Goal: Use online tool/utility

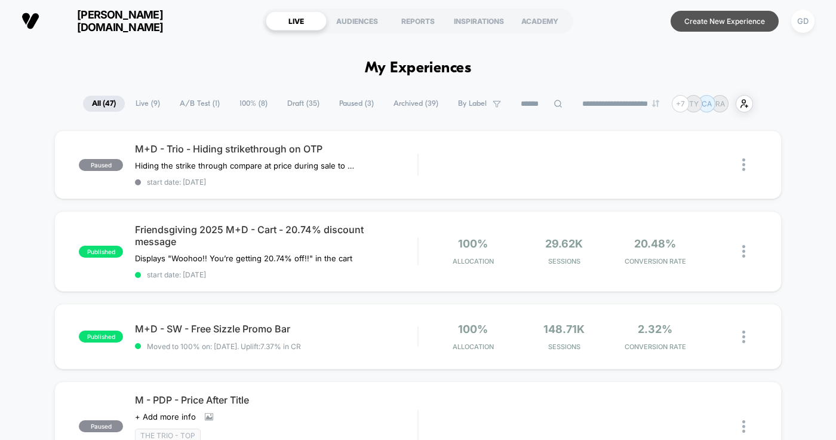
click at [719, 26] on button "Create New Experience" at bounding box center [725, 21] width 108 height 21
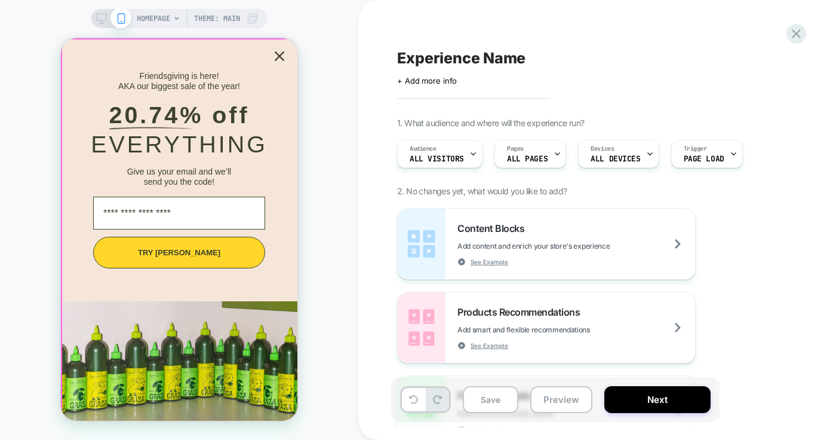
click at [281, 55] on icon "Close popup" at bounding box center [279, 56] width 17 height 17
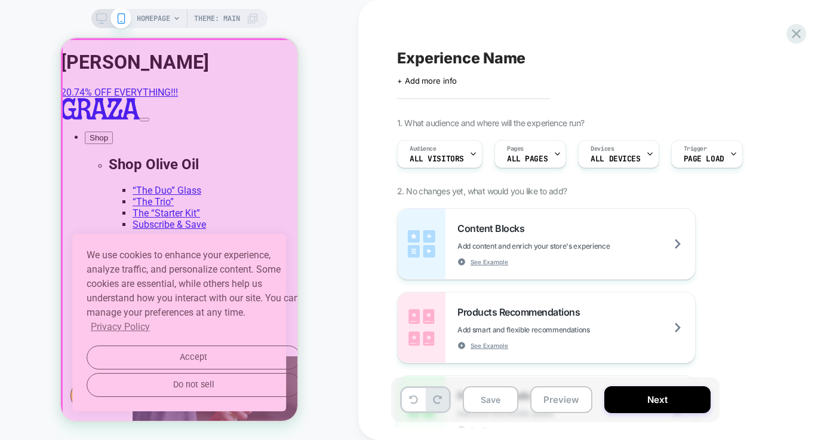
click at [191, 357] on div at bounding box center [180, 230] width 237 height 383
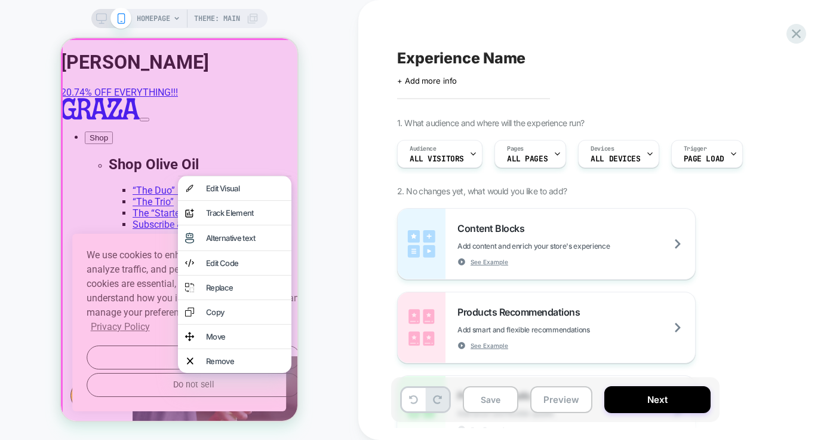
click at [151, 364] on div at bounding box center [181, 231] width 240 height 387
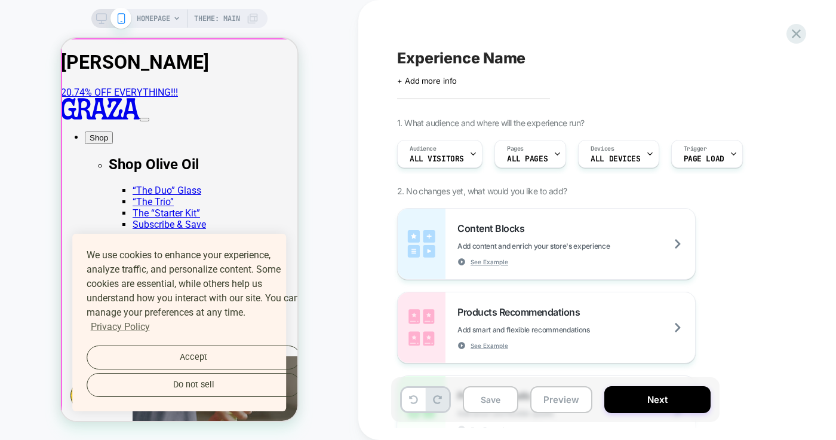
click at [151, 360] on div at bounding box center [180, 230] width 237 height 383
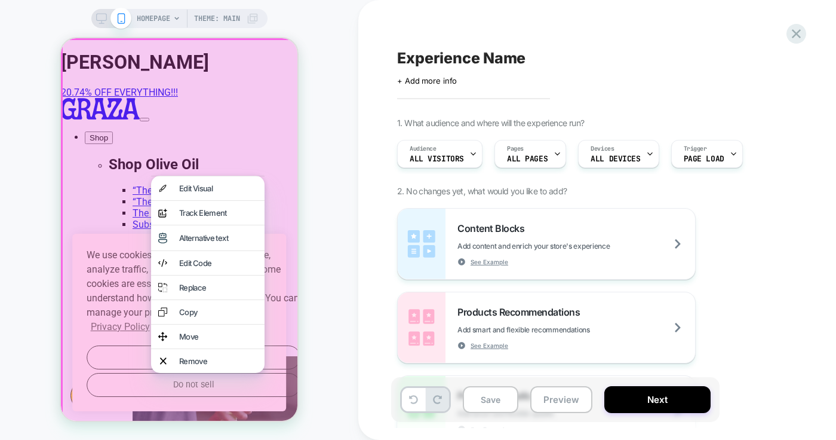
click at [130, 360] on div at bounding box center [181, 231] width 240 height 387
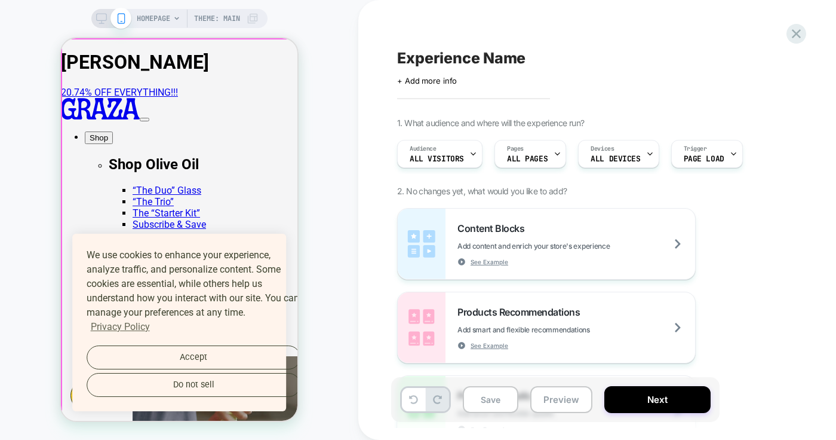
click at [188, 357] on div at bounding box center [180, 230] width 237 height 383
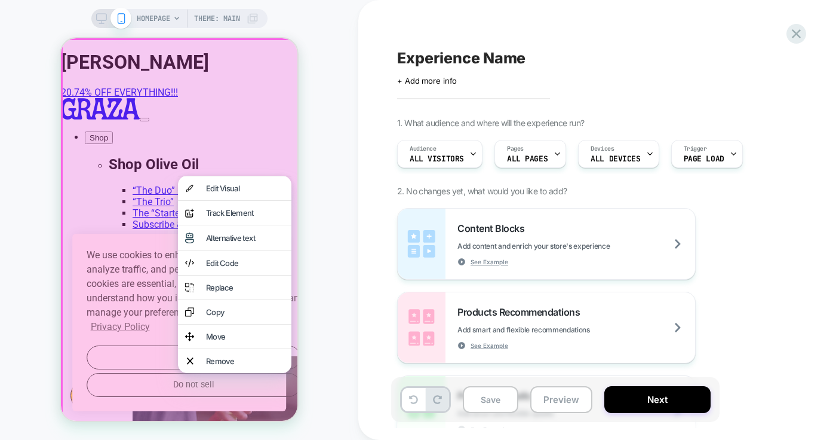
click at [163, 354] on div at bounding box center [181, 231] width 240 height 387
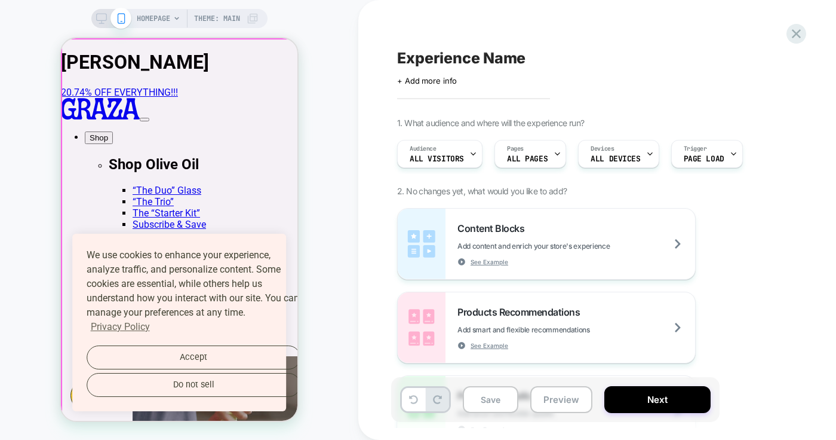
click at [244, 151] on div at bounding box center [180, 230] width 237 height 383
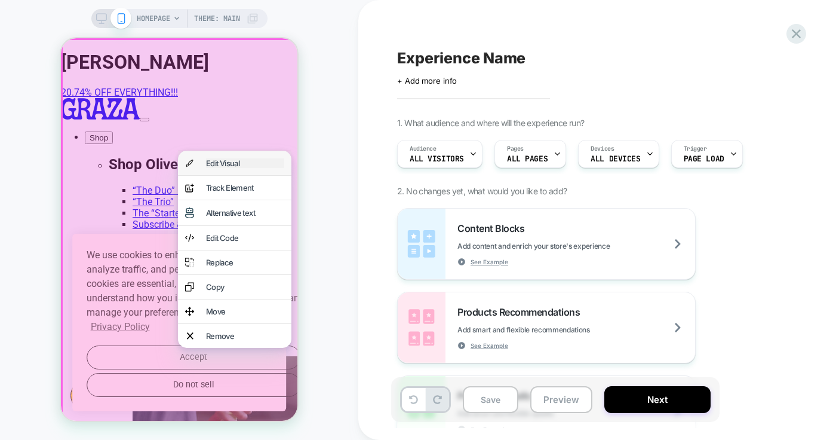
click at [231, 164] on div "Edit Visual" at bounding box center [245, 163] width 78 height 10
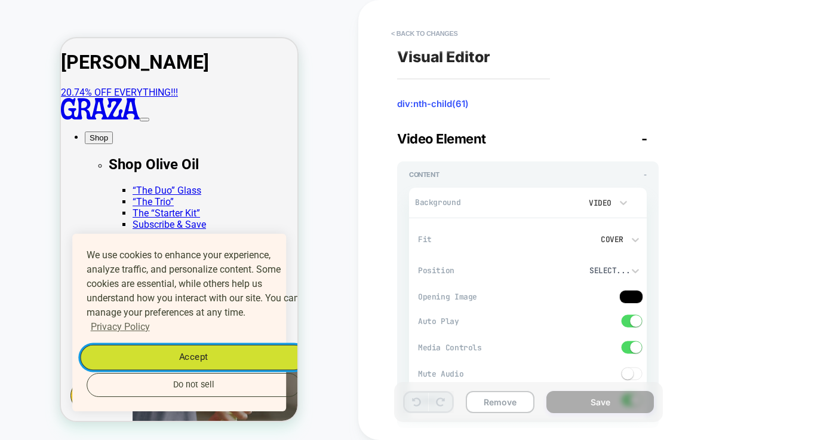
click at [197, 354] on button "Accept" at bounding box center [193, 357] width 226 height 25
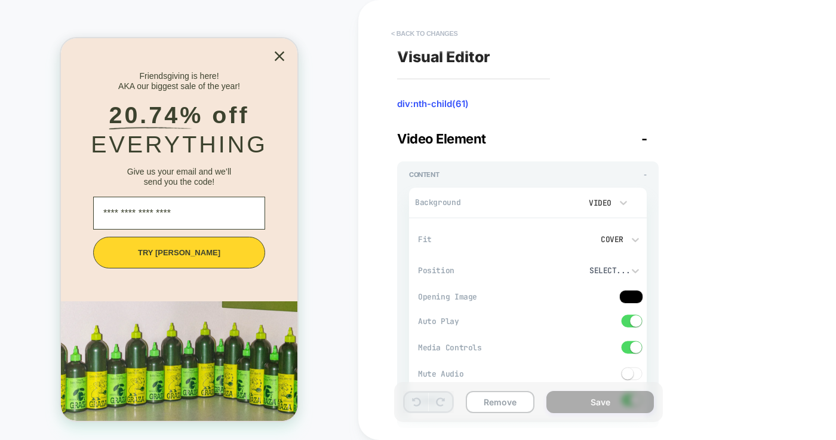
click at [396, 30] on button "< Back to changes" at bounding box center [424, 33] width 79 height 19
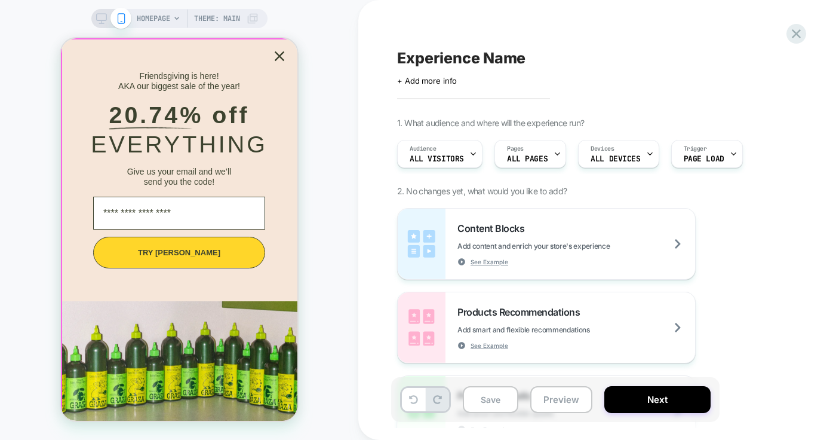
click at [280, 57] on icon "Close popup" at bounding box center [280, 56] width 10 height 10
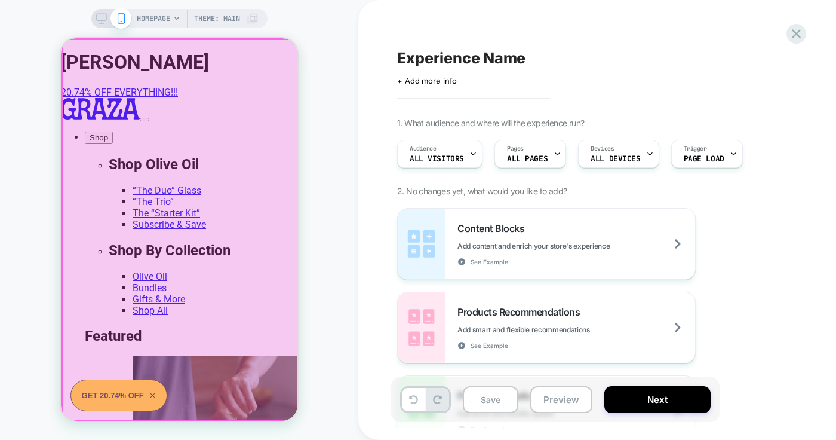
click at [158, 225] on div at bounding box center [180, 230] width 237 height 382
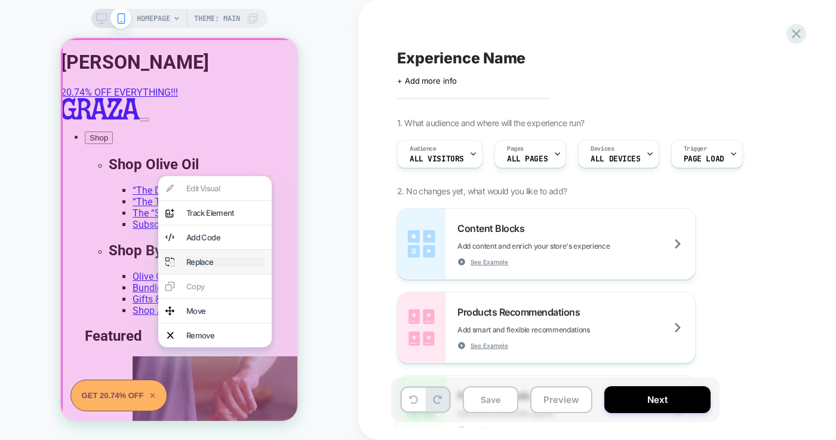
click at [200, 266] on div "Replace" at bounding box center [225, 262] width 78 height 10
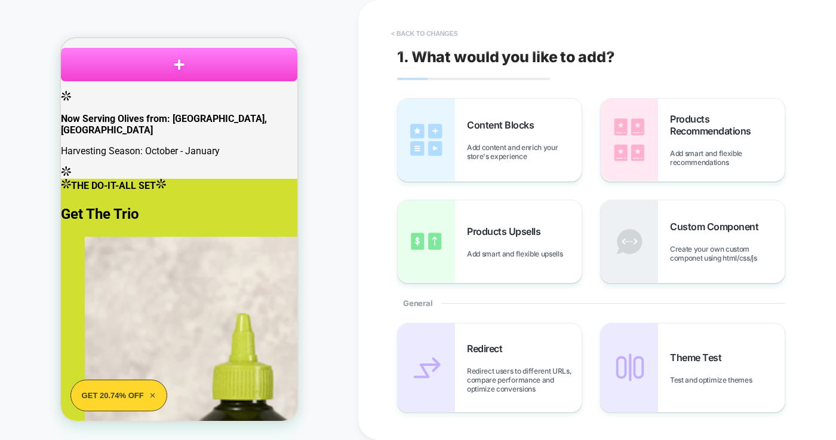
click at [390, 33] on button "< Back to changes" at bounding box center [424, 33] width 79 height 19
